Goal: Information Seeking & Learning: Find specific fact

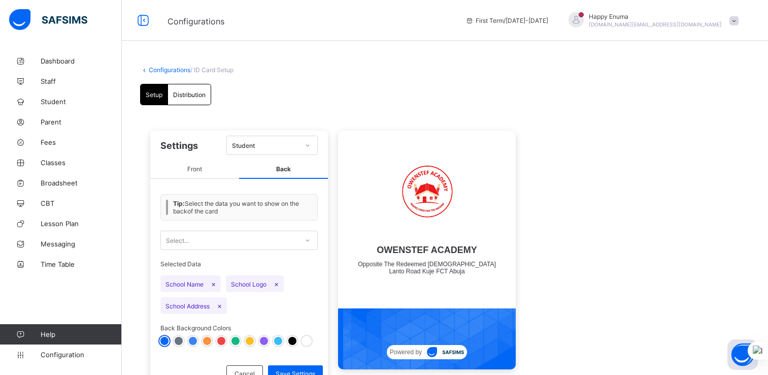
scroll to position [33, 0]
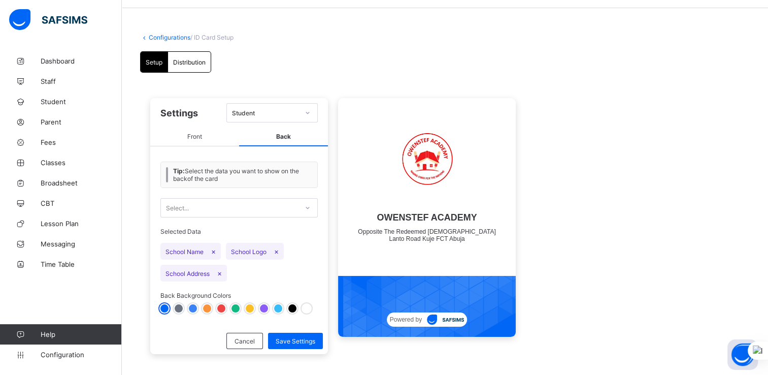
click at [219, 308] on div at bounding box center [221, 308] width 8 height 8
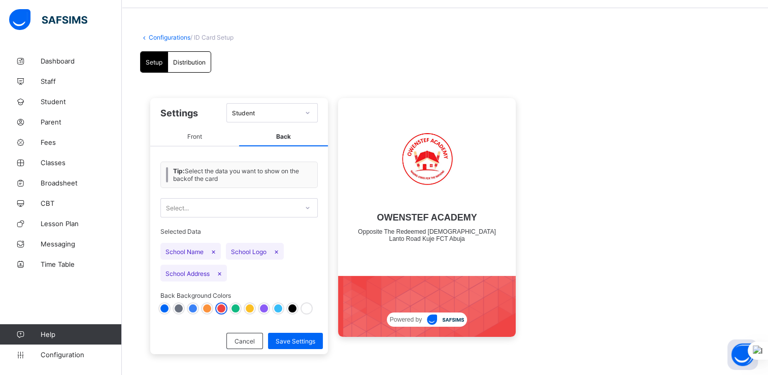
click at [206, 308] on div at bounding box center [207, 308] width 8 height 8
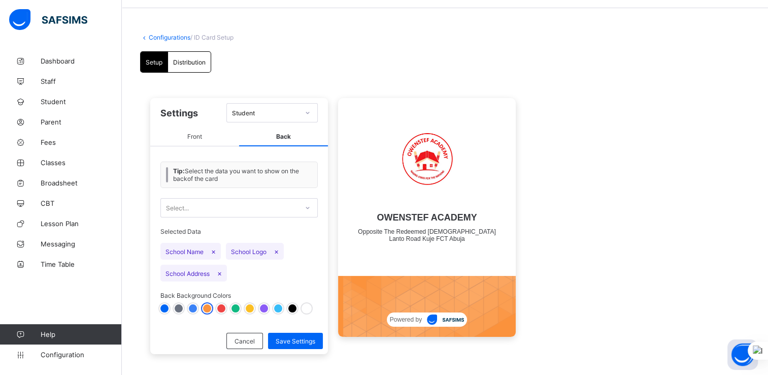
click at [223, 308] on div at bounding box center [221, 308] width 8 height 8
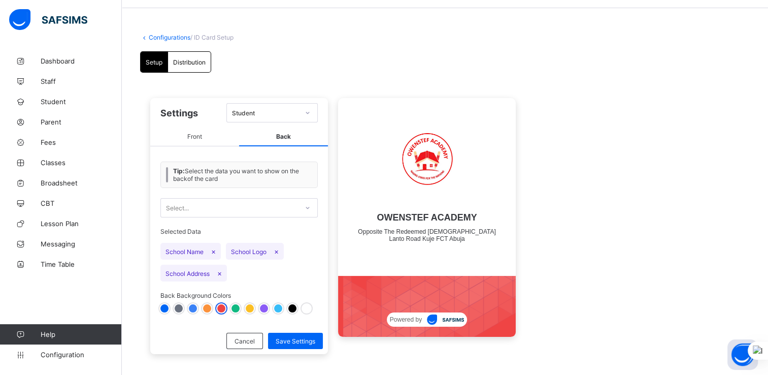
click at [163, 309] on div at bounding box center [164, 308] width 8 height 8
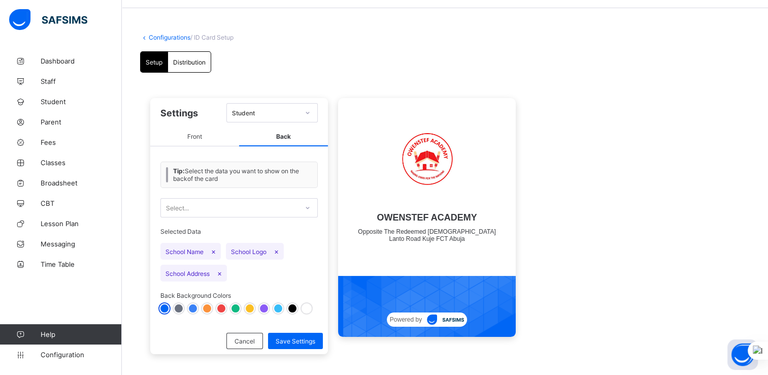
click at [221, 309] on div at bounding box center [221, 308] width 8 height 8
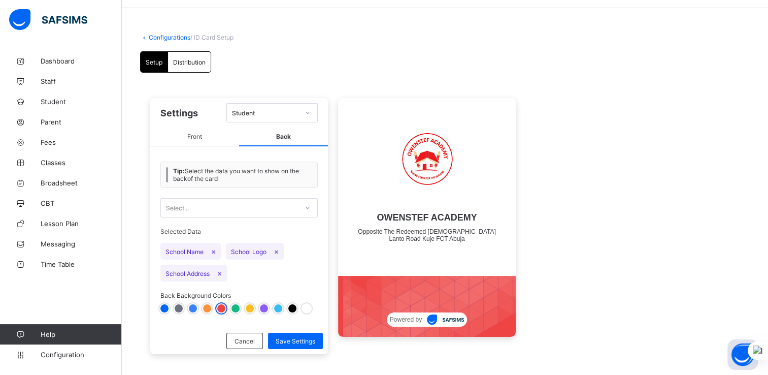
click at [163, 308] on div at bounding box center [164, 308] width 8 height 8
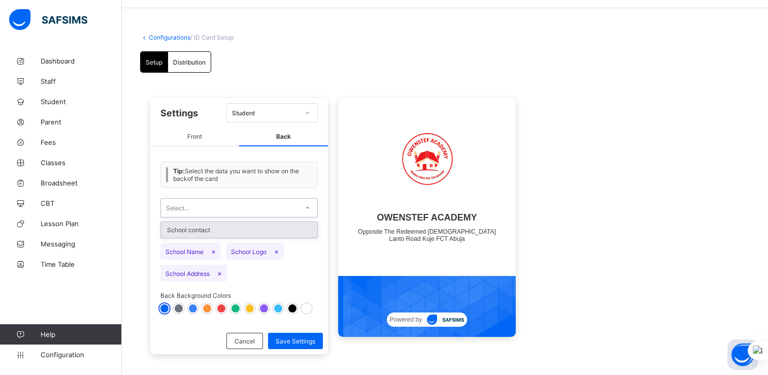
click at [304, 209] on div at bounding box center [307, 208] width 17 height 16
click at [303, 209] on div at bounding box center [307, 208] width 17 height 16
click at [314, 254] on div "Selected Data School Name × School Logo × School Address ×" at bounding box center [238, 254] width 157 height 64
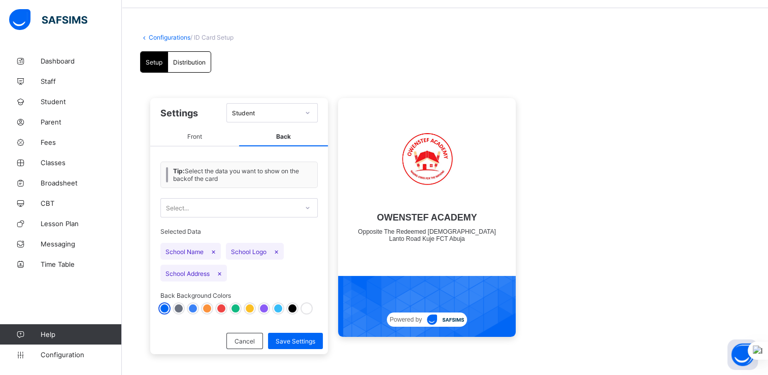
click at [199, 137] on span "Front" at bounding box center [194, 136] width 89 height 19
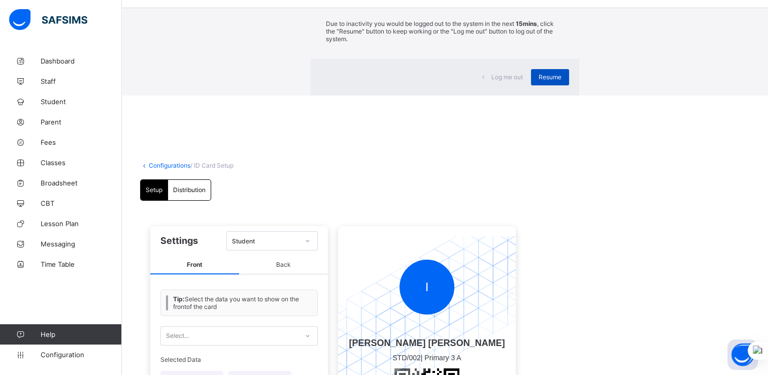
click at [539, 81] on span "Resume" at bounding box center [550, 77] width 23 height 8
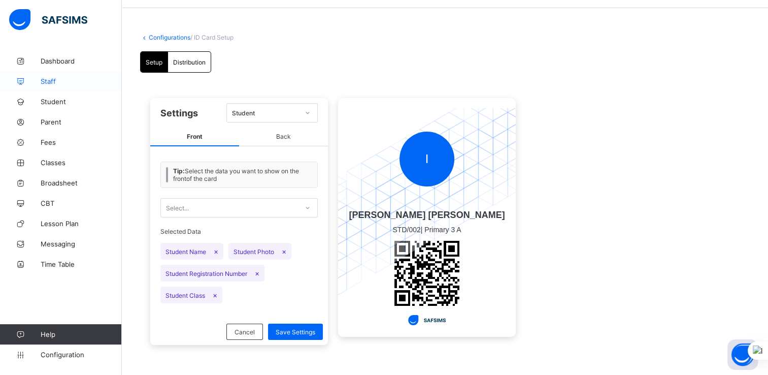
click at [49, 81] on span "Staff" at bounding box center [81, 81] width 81 height 8
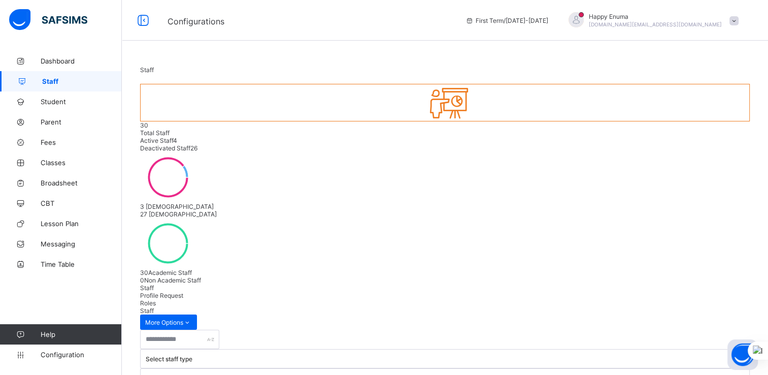
click at [399, 374] on div "Select status" at bounding box center [439, 378] width 586 height 8
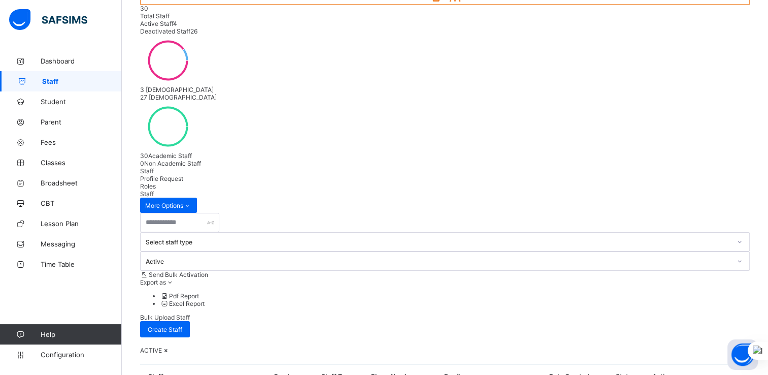
drag, startPoint x: 229, startPoint y: 305, endPoint x: 165, endPoint y: 305, distance: 64.5
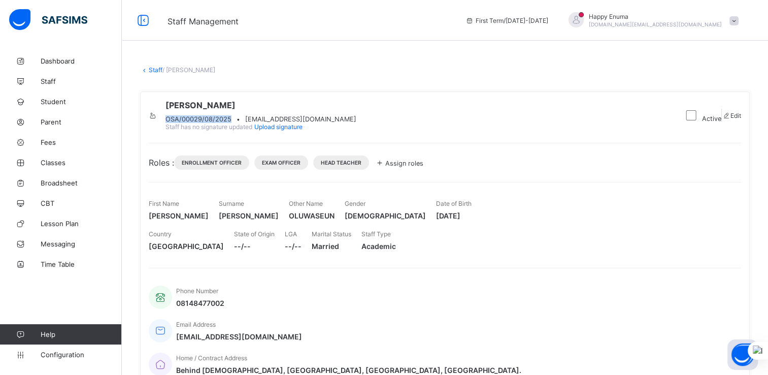
drag, startPoint x: 266, startPoint y: 123, endPoint x: 198, endPoint y: 123, distance: 67.5
click at [198, 123] on div "[PERSON_NAME] OSA/00029/08/2025 • [EMAIL_ADDRESS][DOMAIN_NAME] Staff has no sig…" at bounding box center [412, 115] width 526 height 30
copy span "OSA/00029/08/2025"
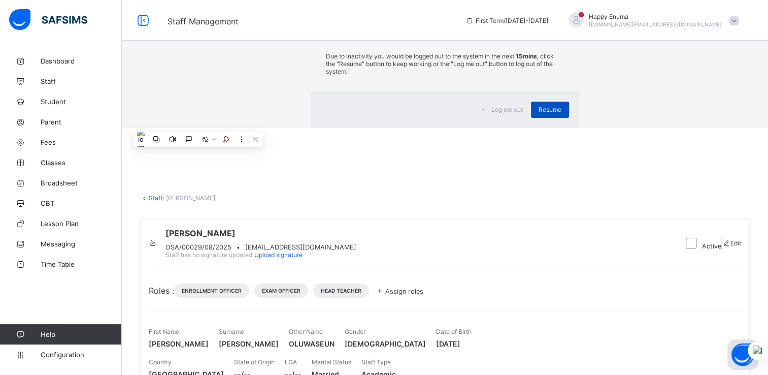
click at [539, 113] on span "Resume" at bounding box center [550, 110] width 23 height 8
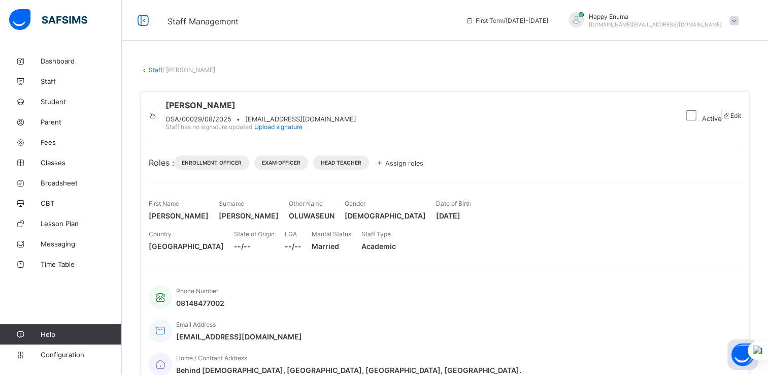
click at [153, 69] on link "Staff" at bounding box center [156, 70] width 14 height 8
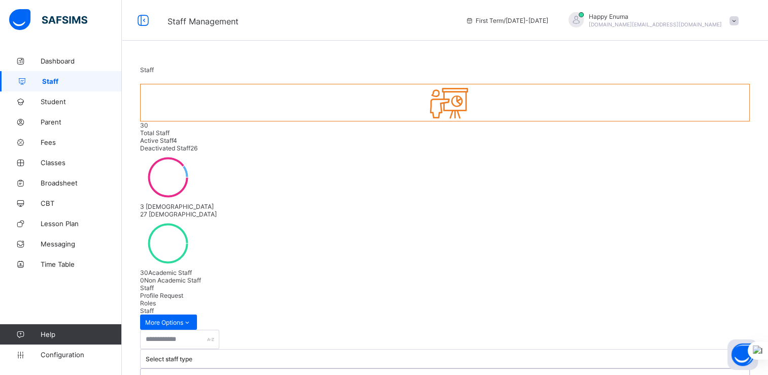
click at [731, 370] on div at bounding box center [739, 378] width 17 height 16
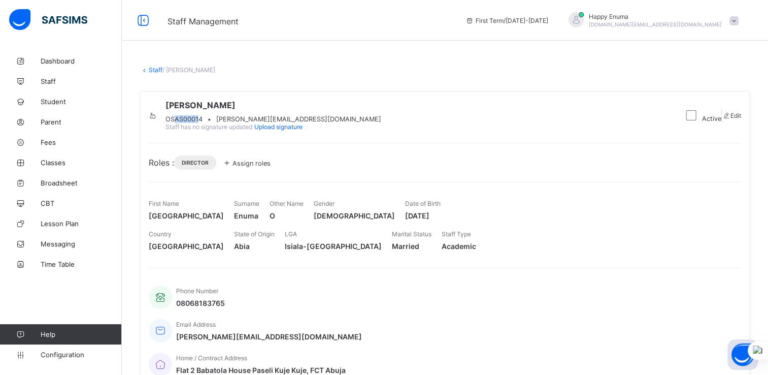
drag, startPoint x: 236, startPoint y: 122, endPoint x: 209, endPoint y: 123, distance: 26.4
click at [203, 123] on span "OSAS00014" at bounding box center [184, 119] width 37 height 8
drag, startPoint x: 209, startPoint y: 123, endPoint x: 238, endPoint y: 125, distance: 28.5
click at [203, 123] on span "OSAS00014" at bounding box center [184, 119] width 37 height 8
drag, startPoint x: 238, startPoint y: 125, endPoint x: 202, endPoint y: 126, distance: 36.1
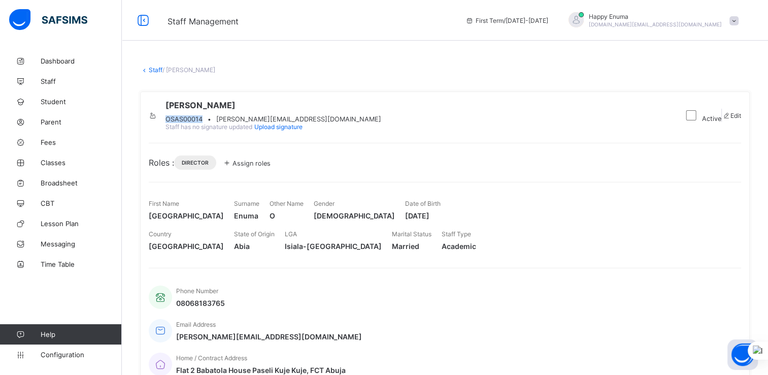
click at [202, 123] on span "OSAS00014" at bounding box center [184, 119] width 37 height 8
copy span "OSAS00014"
click at [154, 70] on link "Staff" at bounding box center [156, 70] width 14 height 8
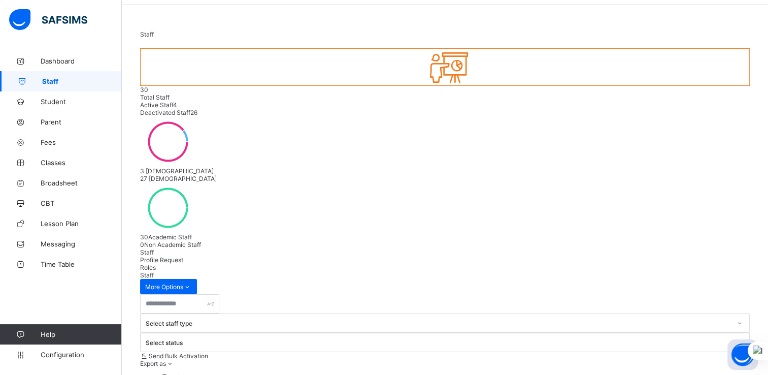
scroll to position [20, 0]
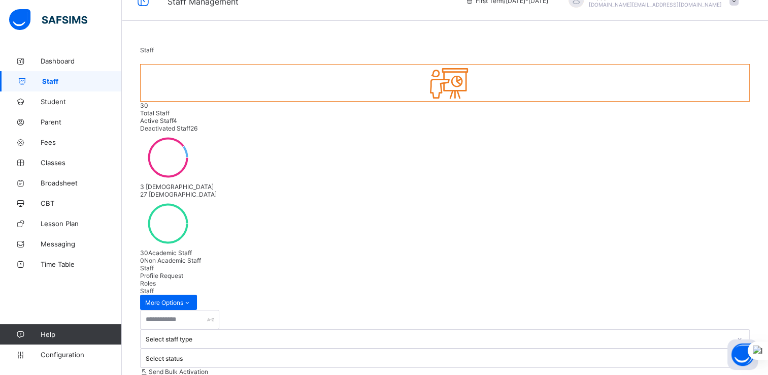
click at [737, 353] on icon at bounding box center [740, 358] width 6 height 10
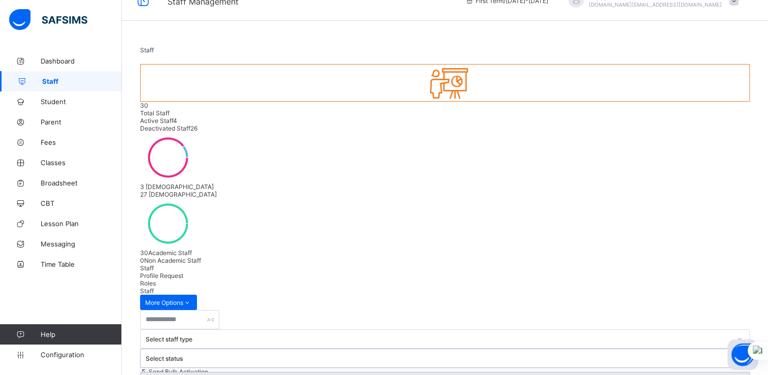
click at [362, 372] on div "Active" at bounding box center [445, 380] width 609 height 16
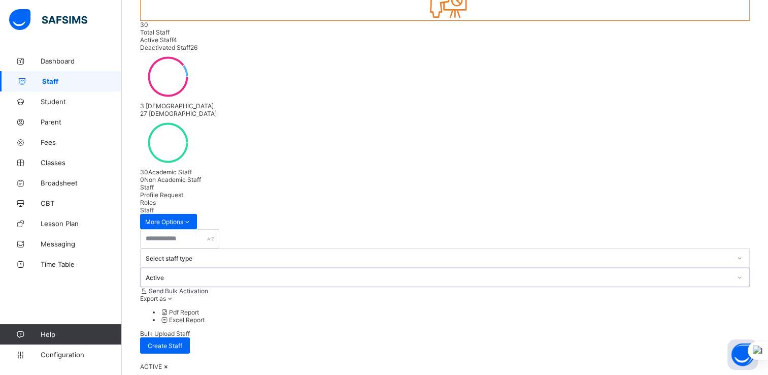
scroll to position [117, 0]
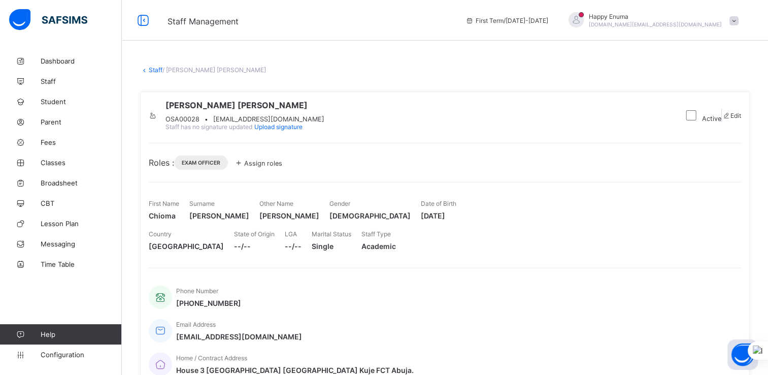
click at [200, 123] on span "OSA00028" at bounding box center [183, 119] width 34 height 8
copy span "OSA00028"
click at [151, 68] on link "Staff" at bounding box center [156, 70] width 14 height 8
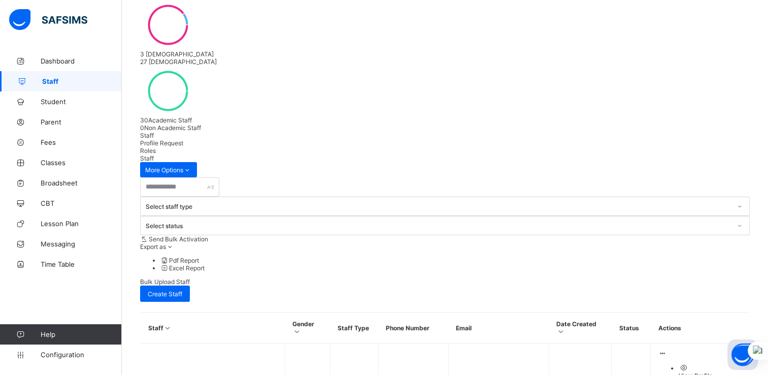
scroll to position [153, 0]
click at [737, 219] on icon at bounding box center [740, 224] width 6 height 10
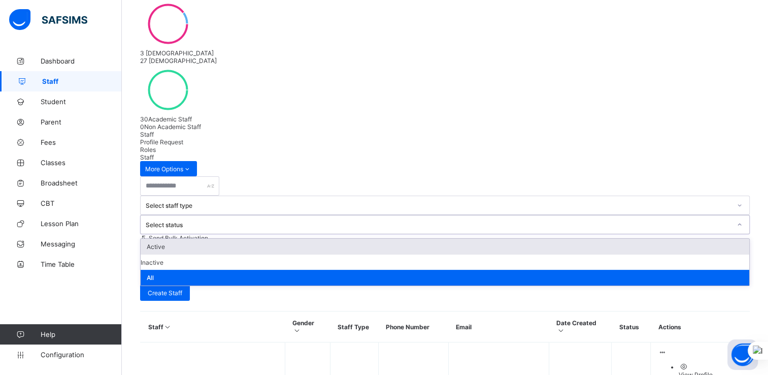
click at [372, 239] on div "Active" at bounding box center [445, 247] width 609 height 16
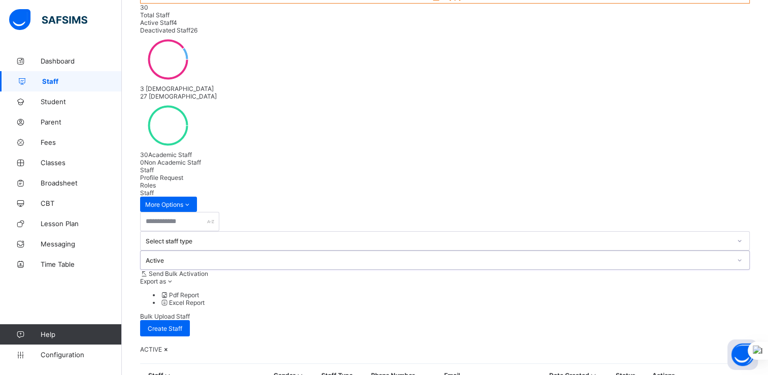
scroll to position [117, 0]
